Goal: Information Seeking & Learning: Find specific fact

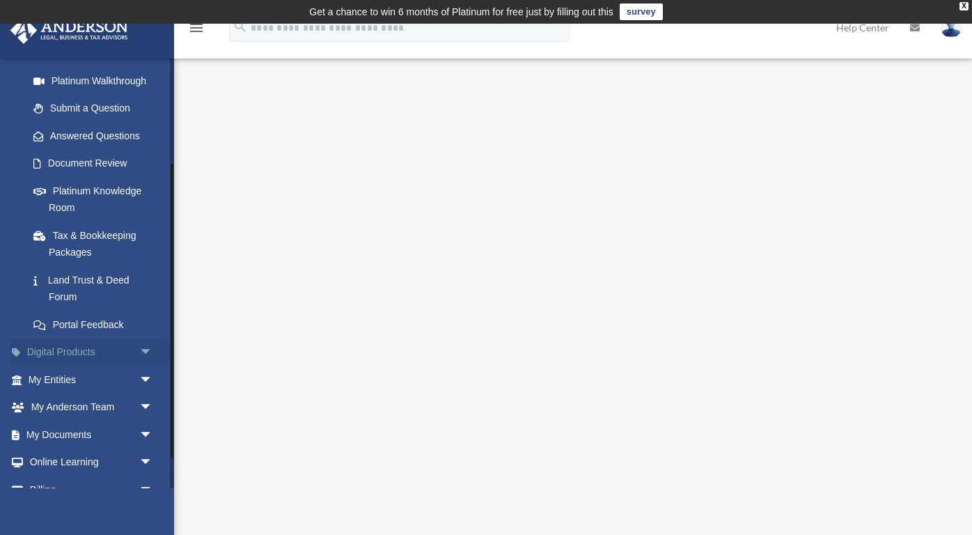
scroll to position [151, 0]
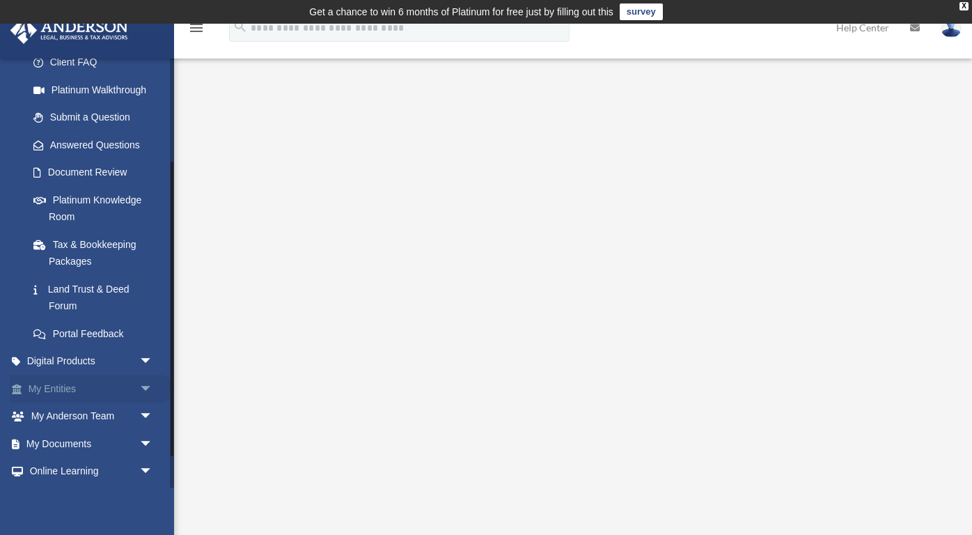
click at [139, 382] on span "arrow_drop_down" at bounding box center [153, 389] width 28 height 29
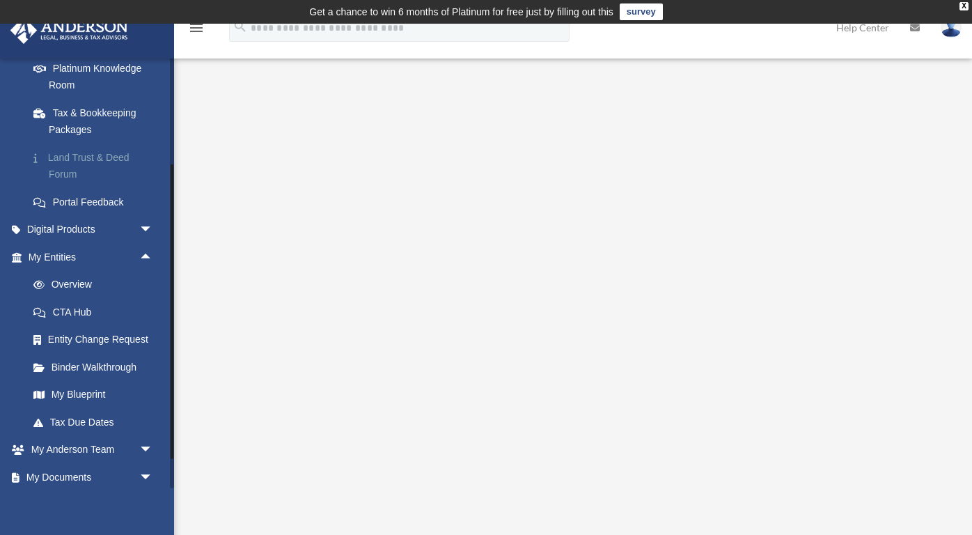
scroll to position [300, 0]
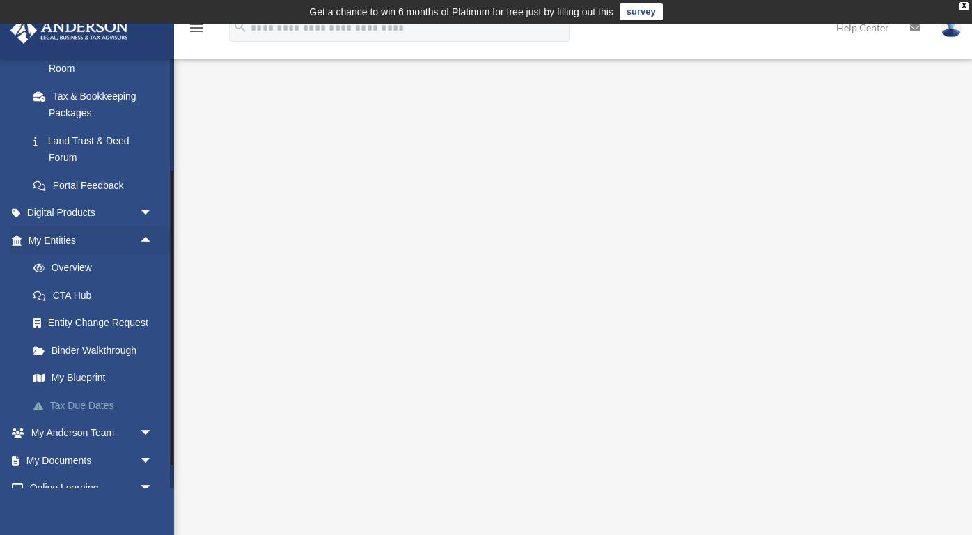
click at [113, 396] on link "Tax Due Dates" at bounding box center [97, 406] width 155 height 28
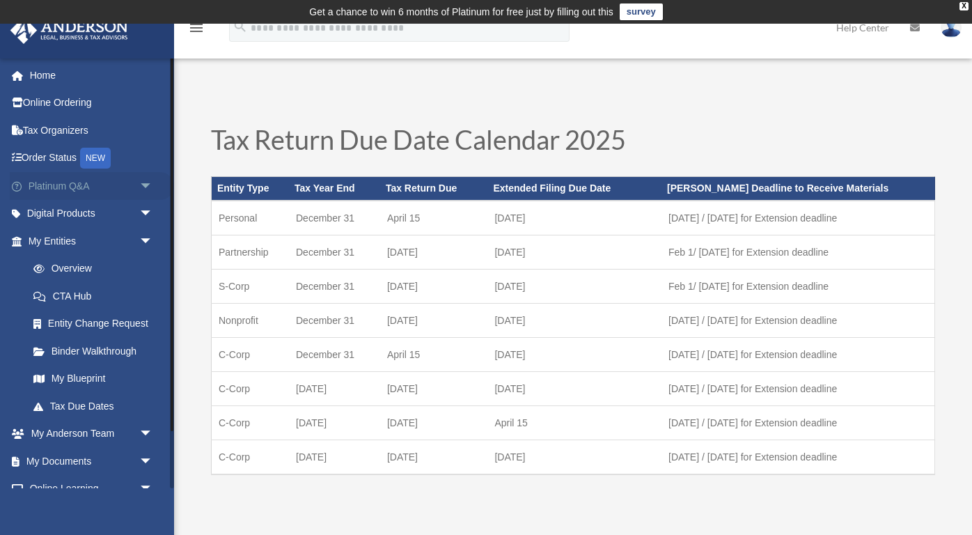
click at [86, 191] on link "Platinum Q&A arrow_drop_down" at bounding box center [92, 186] width 164 height 28
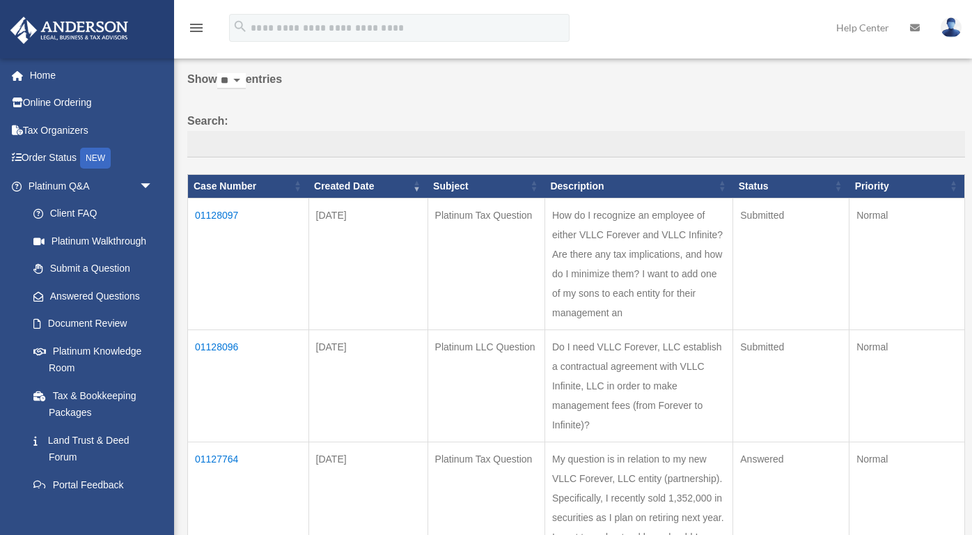
scroll to position [93, 0]
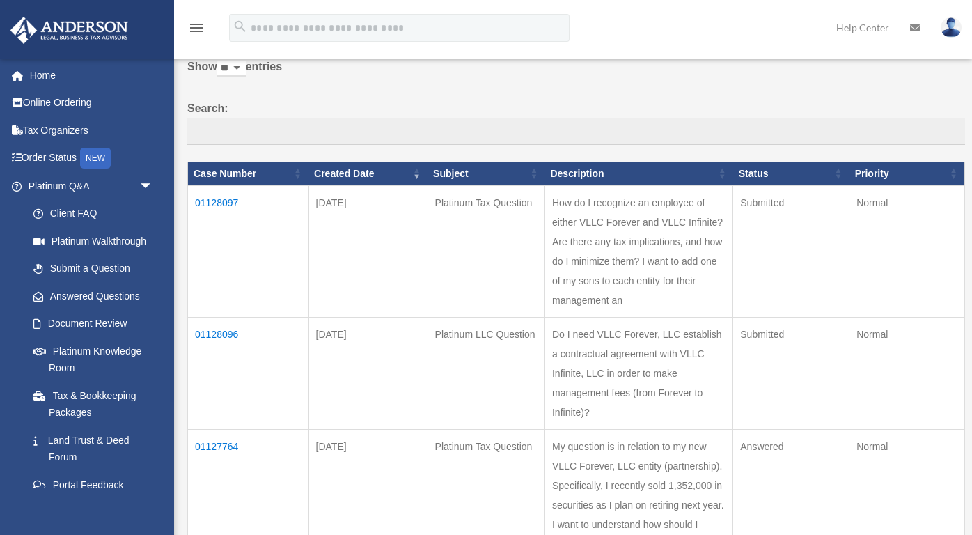
click at [226, 429] on td "01127764" at bounding box center [248, 485] width 121 height 112
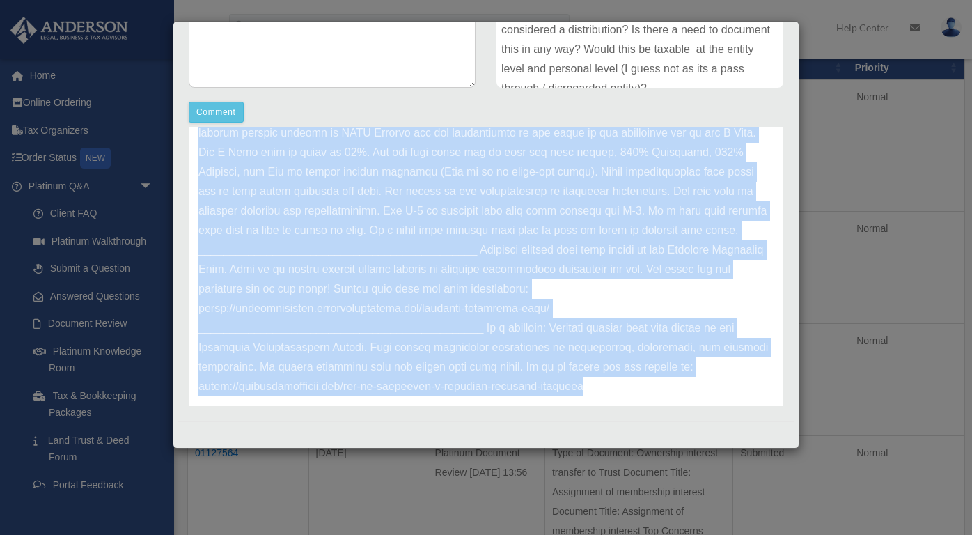
scroll to position [212, 0]
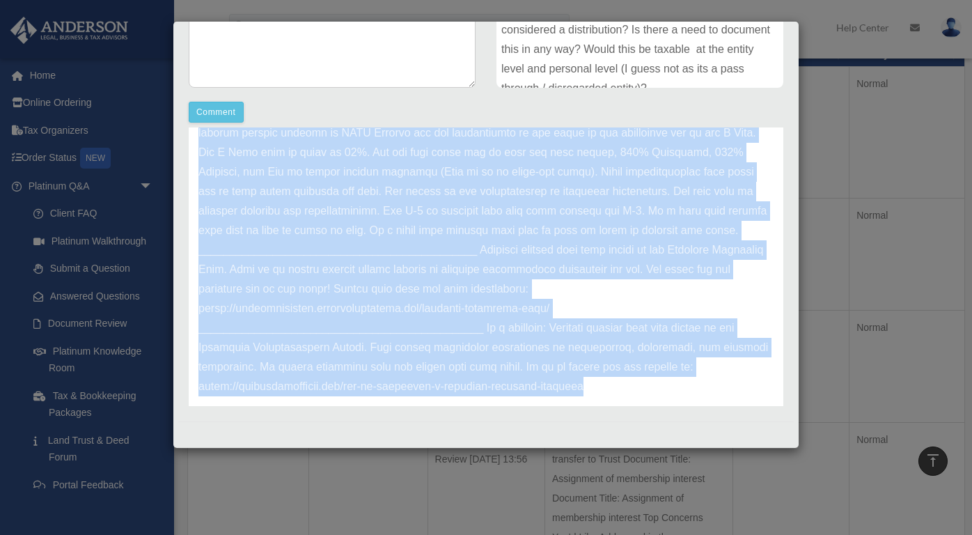
drag, startPoint x: 199, startPoint y: 317, endPoint x: 589, endPoint y: 378, distance: 394.2
copy div "Update date : [DATE] Thank you for being a Platinum member and submitting your …"
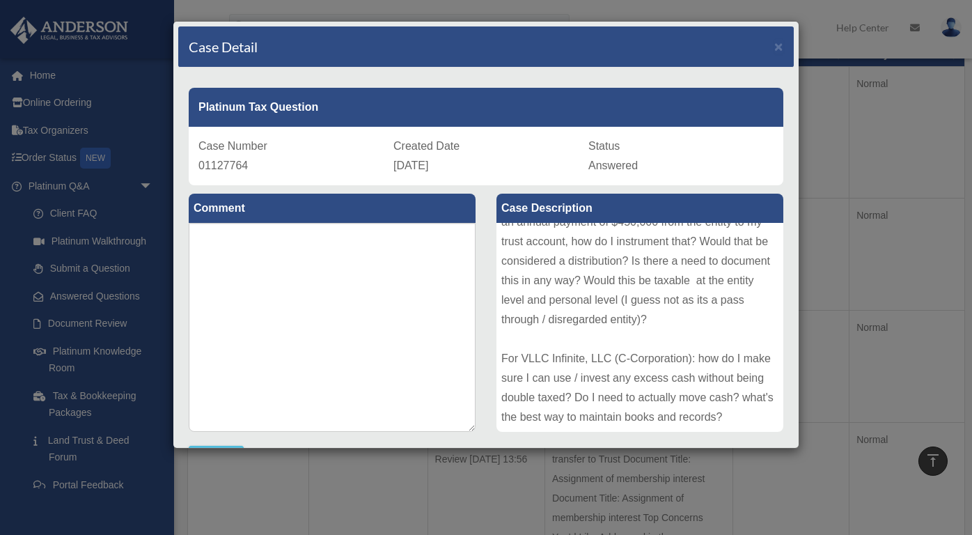
scroll to position [0, 0]
click at [775, 49] on span "×" at bounding box center [779, 46] width 9 height 16
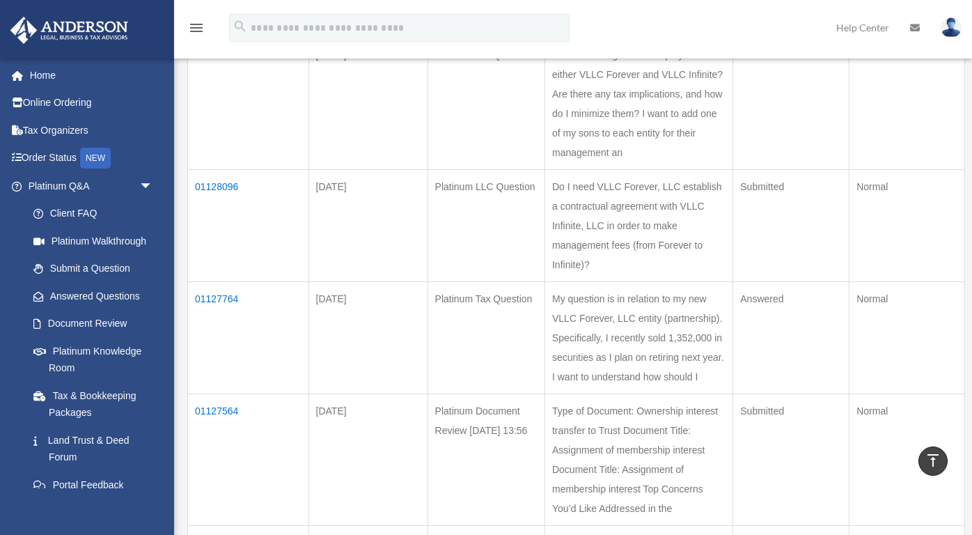
scroll to position [245, 0]
click at [222, 390] on td "01127564" at bounding box center [248, 456] width 121 height 132
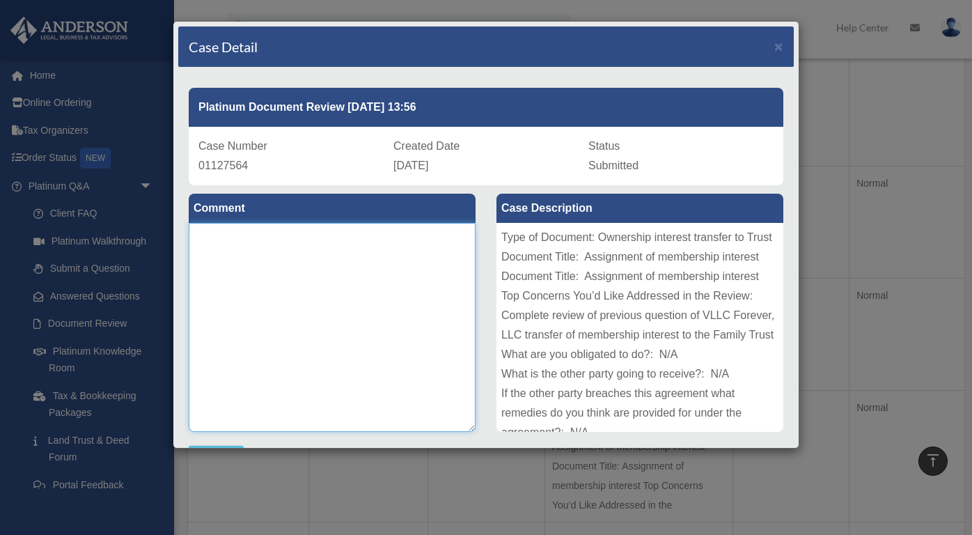
click at [375, 256] on textarea at bounding box center [332, 327] width 287 height 209
